Goal: Task Accomplishment & Management: Manage account settings

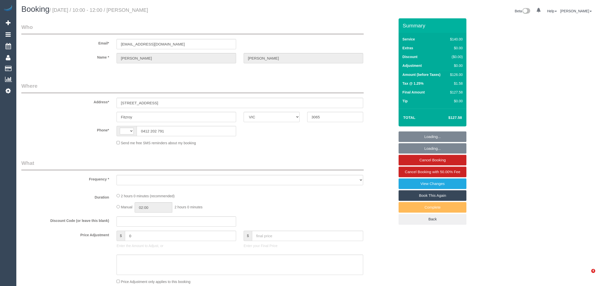
select select "VIC"
select select "string:AU"
select select "string:stripe-pm_1PZMIT2GScqysDRV0oOZ8g5K"
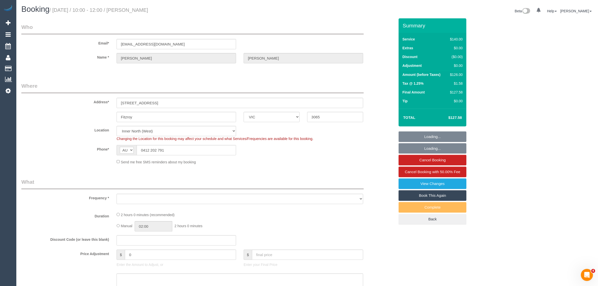
select select "object:543"
click at [200, 147] on input "0412 202 791" at bounding box center [186, 150] width 99 height 10
select select "number:28"
select select "number:16"
select select "number:19"
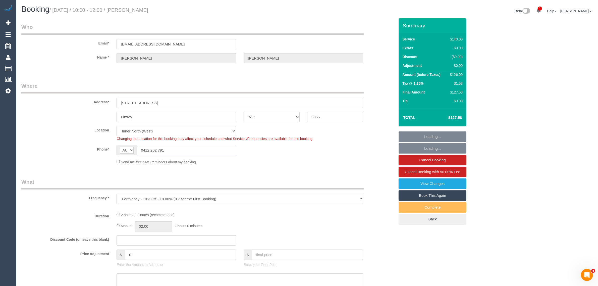
select select "number:24"
select select "number:34"
select select "number:11"
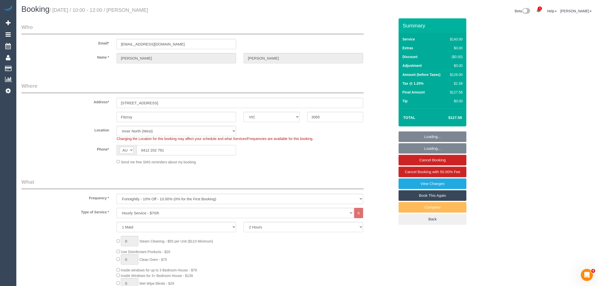
select select "object:1755"
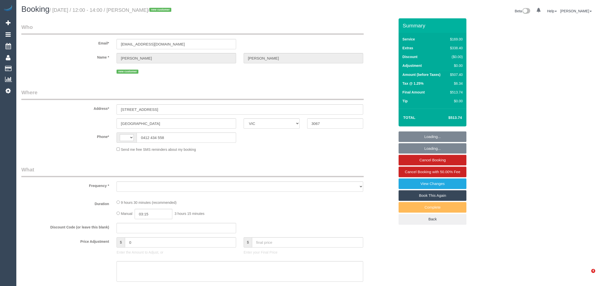
select select "VIC"
select select "string:AU"
select select "object:597"
select select "string:stripe-pm_1S2nlZ2GScqysDRVqQYYNbBa"
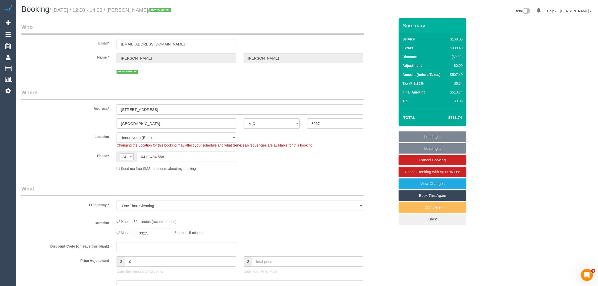
drag, startPoint x: 226, startPoint y: 138, endPoint x: 279, endPoint y: 159, distance: 57.3
click at [223, 139] on select "Office [GEOGRAPHIC_DATA] (North) East (South) [GEOGRAPHIC_DATA] (East) [GEOGRAP…" at bounding box center [176, 137] width 120 height 10
select select "number:28"
select select "number:14"
select select "number:20"
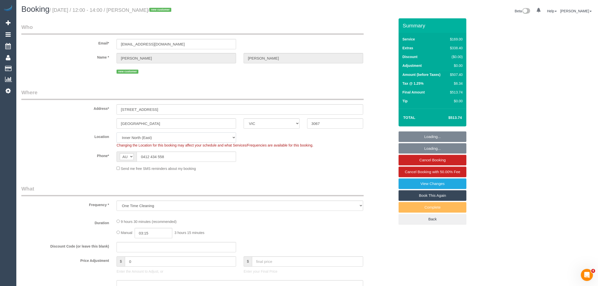
select select "number:22"
select select "number:26"
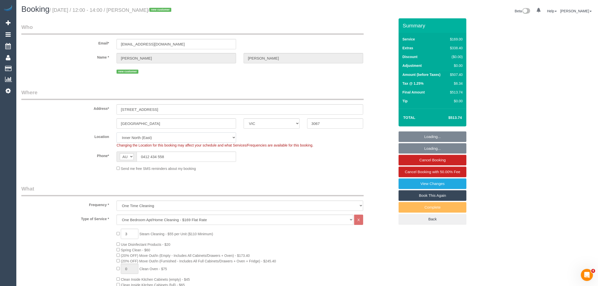
select select "object:1686"
click at [293, 163] on sui-booking-location "Location [GEOGRAPHIC_DATA] (North) East (South) [GEOGRAPHIC_DATA] (East) [GEOGR…" at bounding box center [207, 151] width 373 height 39
click at [218, 156] on input "0412 434 558" at bounding box center [186, 156] width 99 height 10
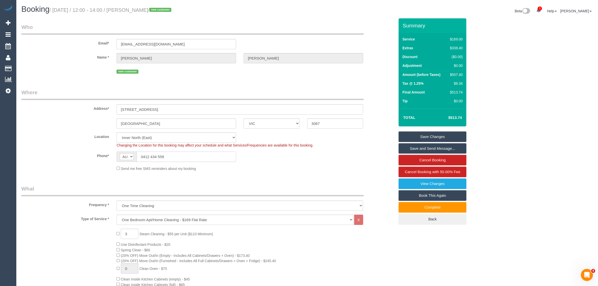
click at [219, 151] on input "0412 434 558" at bounding box center [186, 156] width 99 height 10
click at [284, 157] on div "Phone* AF AL DZ AD AO AI AQ AG AR AM AW AU AT AZ BS BH BD BB BY BE BZ BJ BM BT …" at bounding box center [208, 156] width 381 height 10
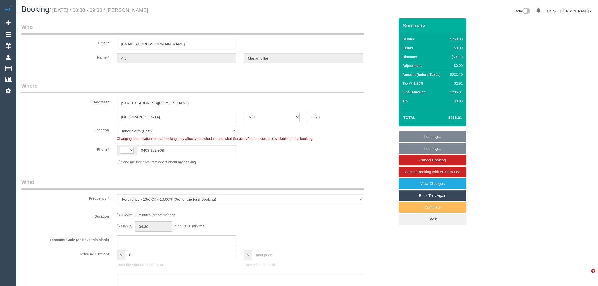
select select "VIC"
select select "string:stripe-pm_1ROA1w2GScqysDRVx2ff2Vzn"
select select "number:27"
select select "number:17"
select select "number:19"
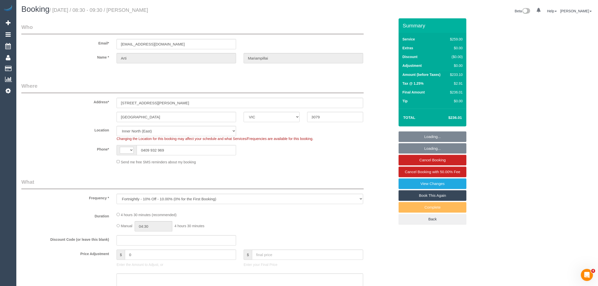
select select "number:25"
select select "number:34"
select select "number:11"
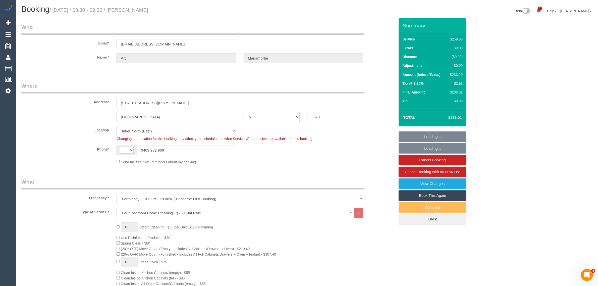
select select "object:567"
select select "string:AU"
click at [205, 146] on input "0409 932 969" at bounding box center [186, 150] width 99 height 10
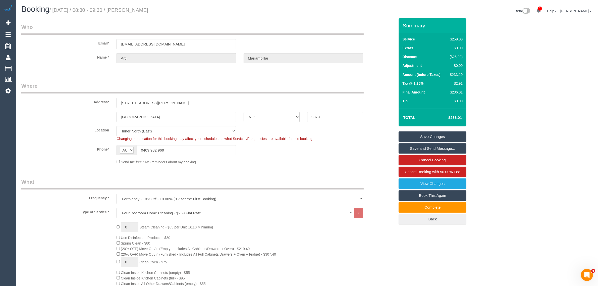
click at [329, 156] on sui-booking-location "Location [GEOGRAPHIC_DATA] (North) East (South) [GEOGRAPHIC_DATA] (East) [GEOGR…" at bounding box center [207, 145] width 373 height 39
click at [336, 160] on div "Send me free SMS reminders about my booking" at bounding box center [240, 162] width 254 height 6
click at [338, 161] on div "Send me free SMS reminders about my booking" at bounding box center [240, 162] width 254 height 6
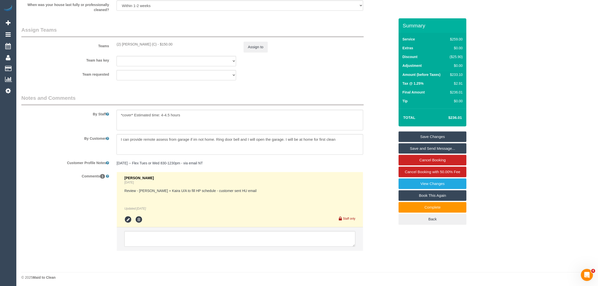
scroll to position [757, 0]
click at [369, 149] on div "By Customer" at bounding box center [208, 143] width 381 height 21
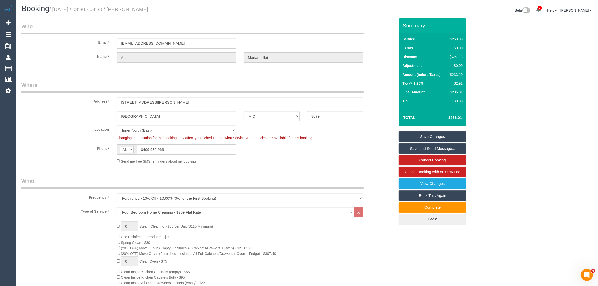
scroll to position [0, 0]
click at [383, 100] on div "Address* 7 Veitch Street" at bounding box center [208, 95] width 381 height 26
